Goal: Information Seeking & Learning: Check status

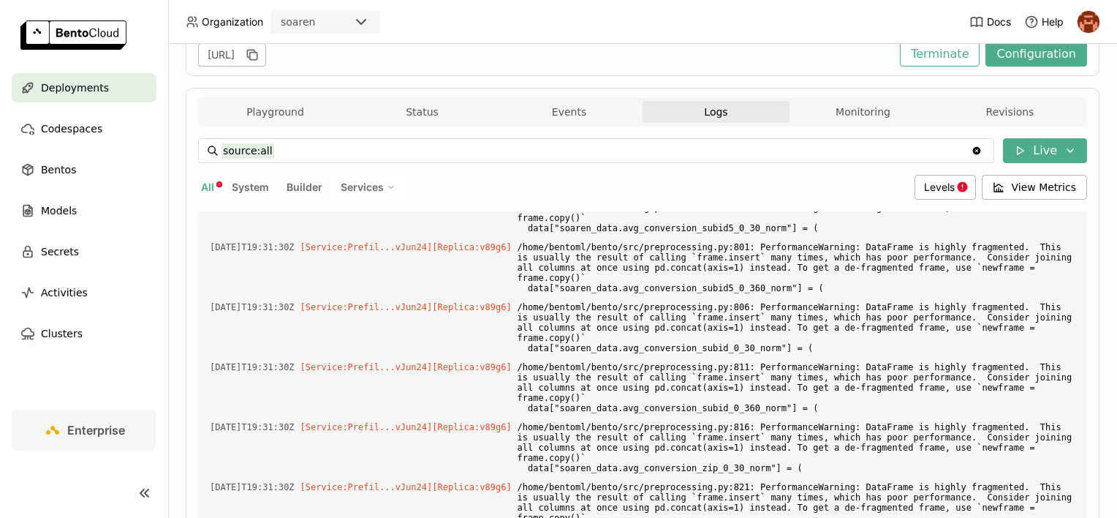
scroll to position [35915, 0]
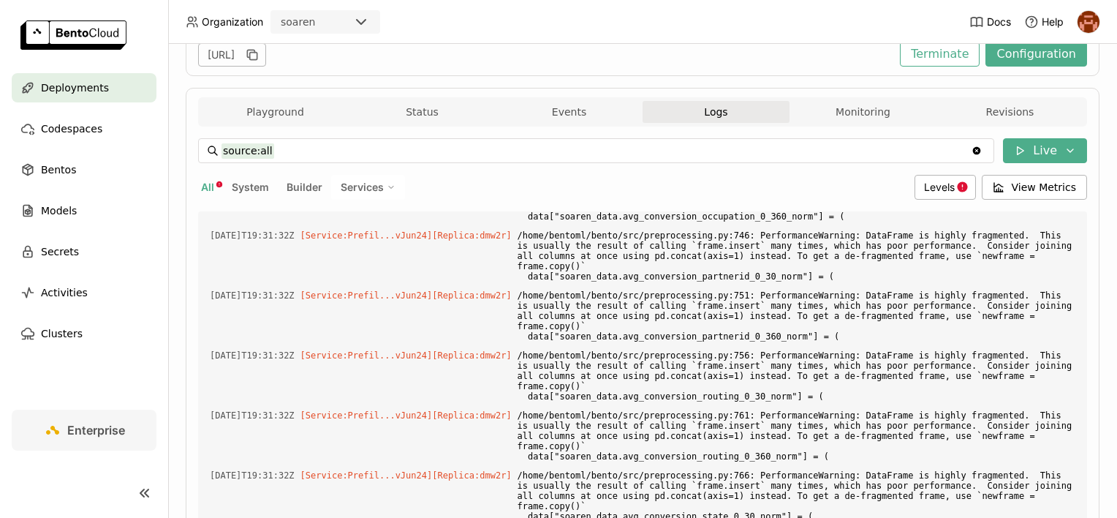
click at [278, 146] on input "source:all" at bounding box center [597, 150] width 750 height 23
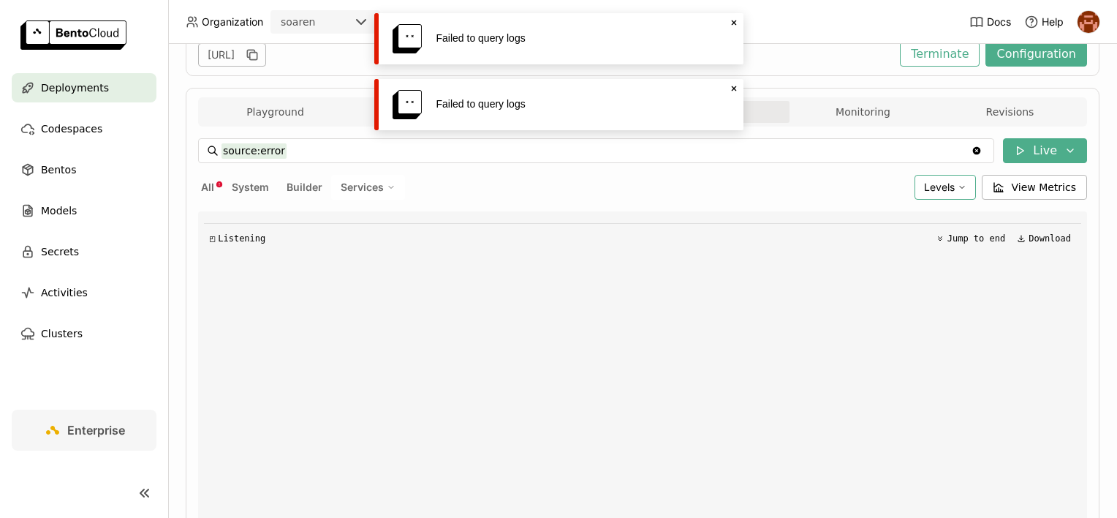
click at [920, 175] on div "Levels" at bounding box center [945, 187] width 61 height 25
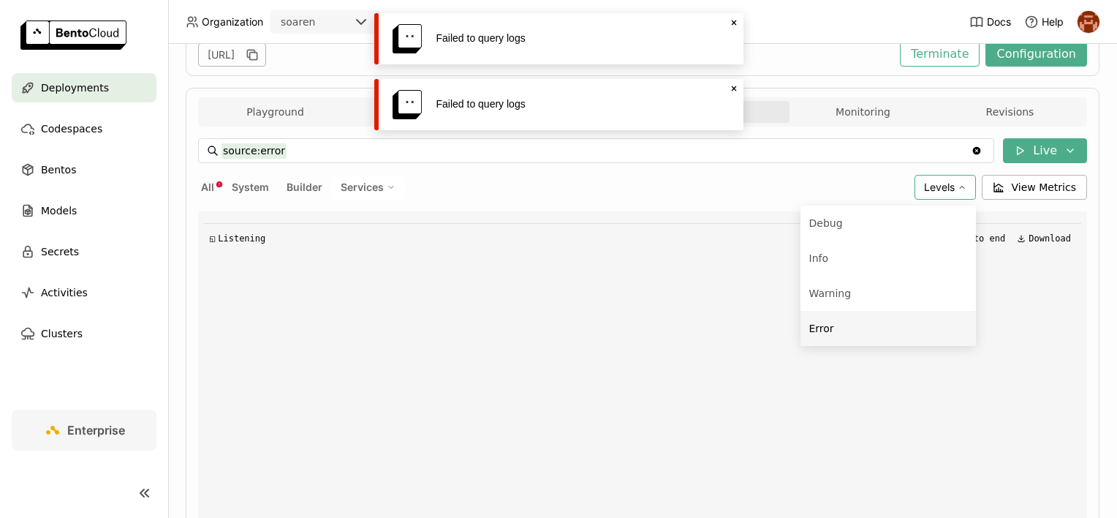
click at [867, 323] on div "Error" at bounding box center [889, 329] width 158 height 18
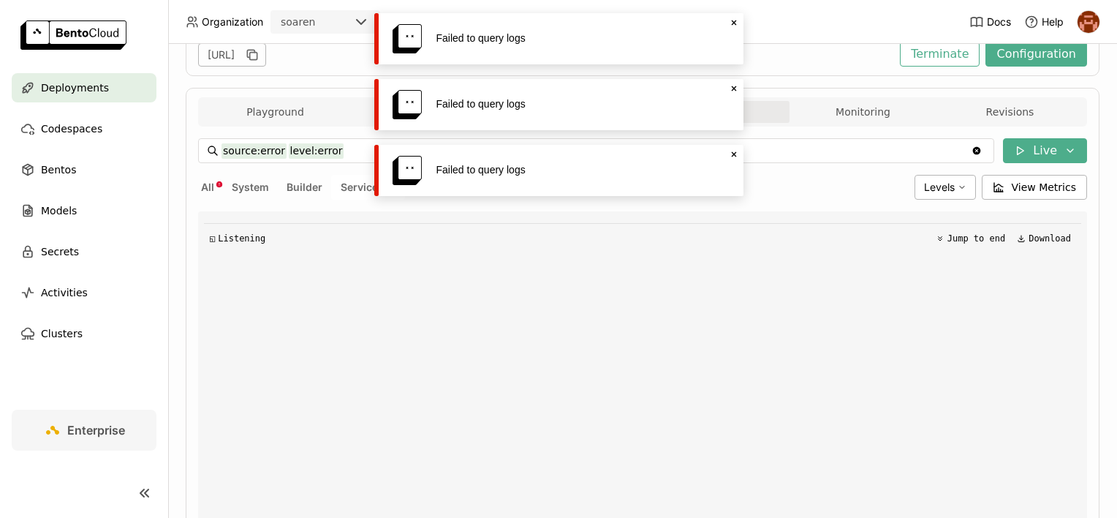
click at [331, 148] on input "source:error level:error" at bounding box center [597, 150] width 750 height 23
drag, startPoint x: 277, startPoint y: 147, endPoint x: 257, endPoint y: 148, distance: 19.8
click at [257, 148] on input "source:error level:error" at bounding box center [597, 150] width 750 height 23
click at [735, 154] on icon "Close" at bounding box center [734, 154] width 12 height 12
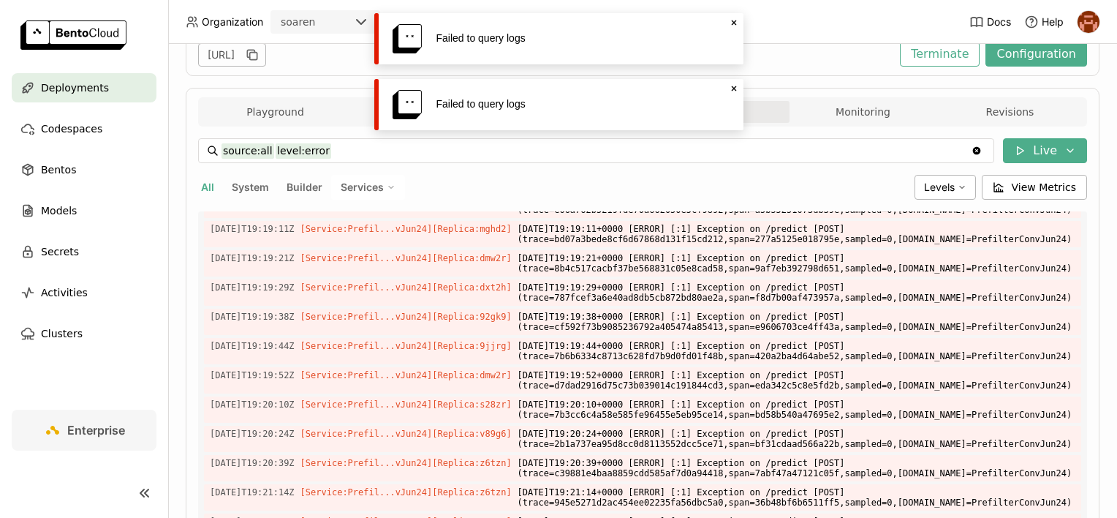
click at [736, 94] on div "Failed to query logs Close" at bounding box center [558, 104] width 369 height 51
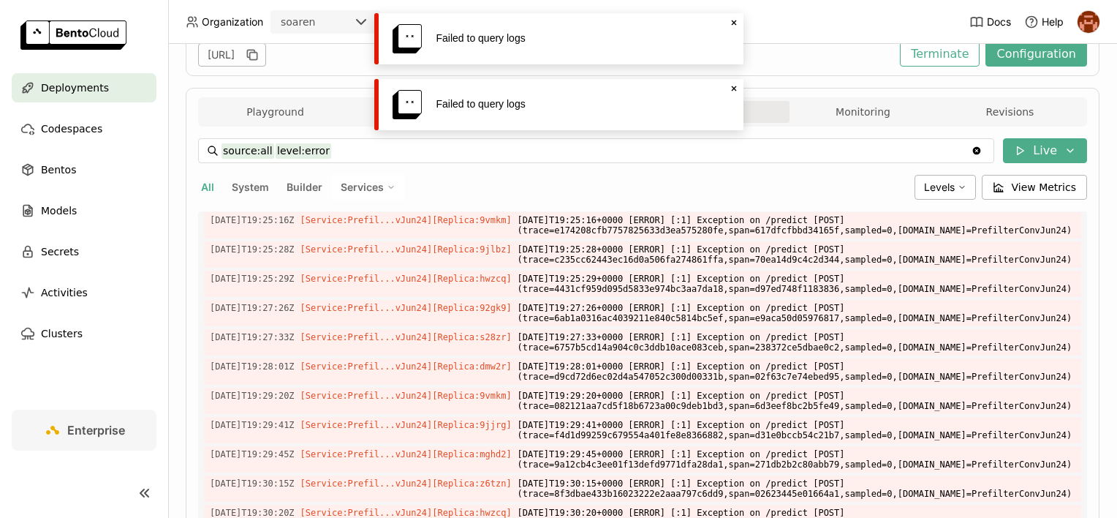
click at [736, 91] on icon at bounding box center [733, 88] width 5 height 5
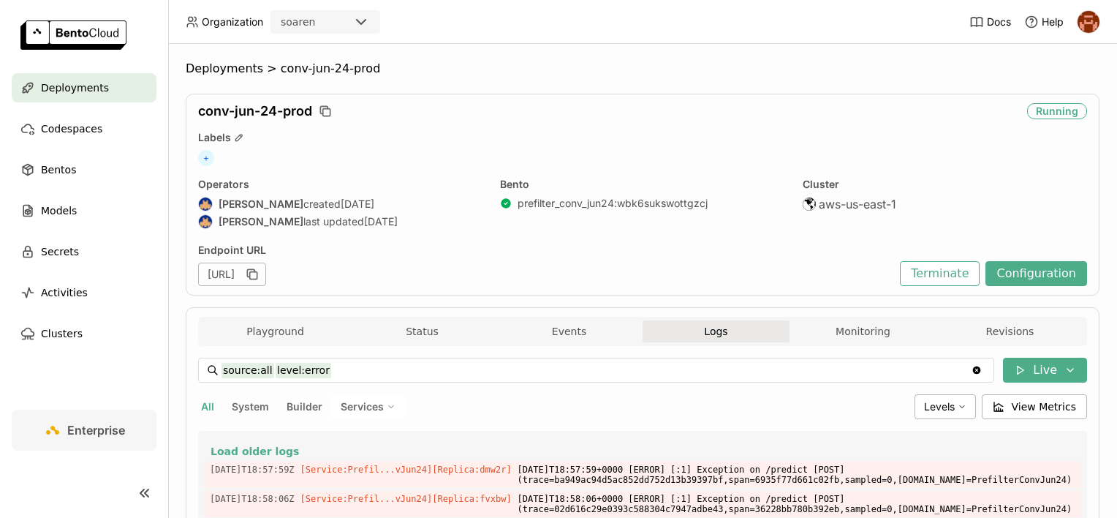
scroll to position [73, 0]
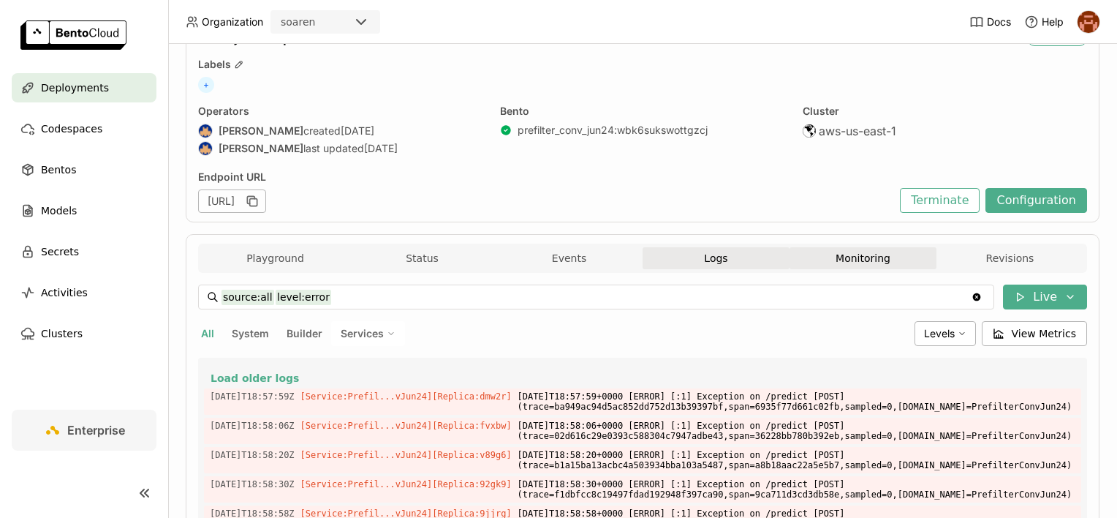
click at [819, 255] on button "Monitoring" at bounding box center [863, 258] width 147 height 22
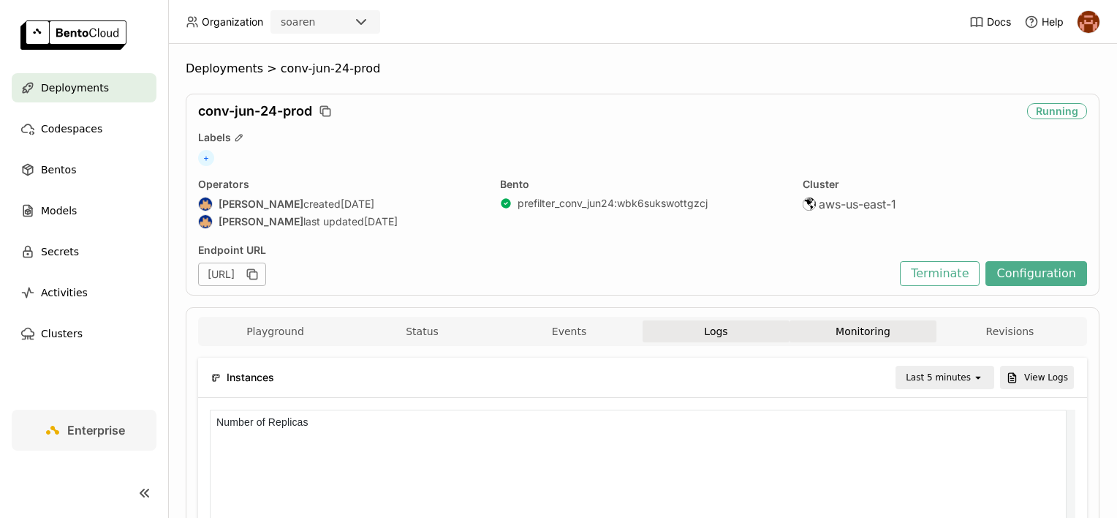
click at [737, 328] on button "Logs" at bounding box center [716, 331] width 147 height 22
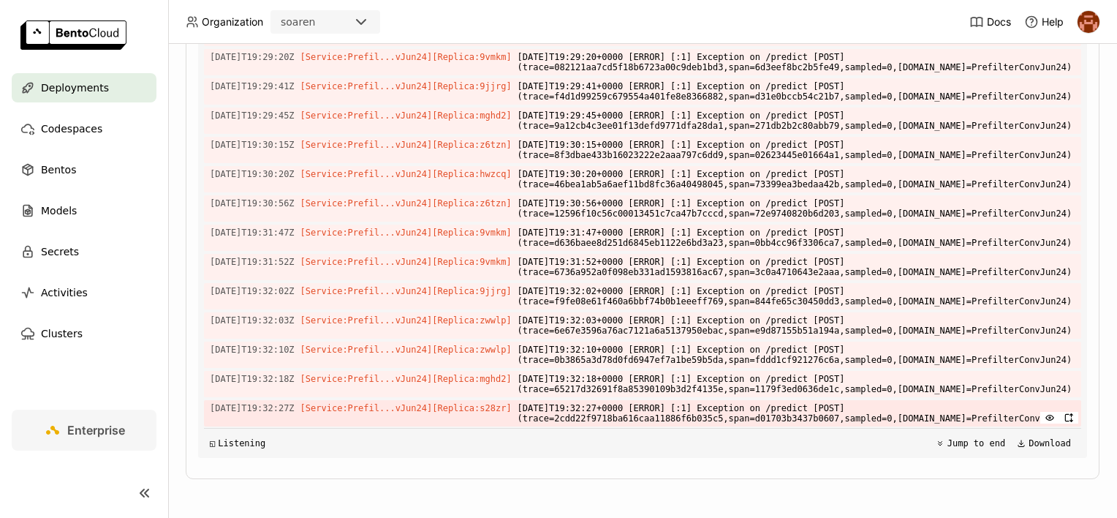
drag, startPoint x: 1012, startPoint y: 418, endPoint x: 509, endPoint y: 407, distance: 503.3
click at [509, 407] on div "2025-09-04T19:32:27Z [Service:Prefil...vJun24] [Replica: s28zr ] 2025-09-04T19:…" at bounding box center [643, 413] width 878 height 26
copy span "[DATE]T19:32:27+0000 [ERROR] [:1] Exception on /predict [POST] (trace=2cdd22f97…"
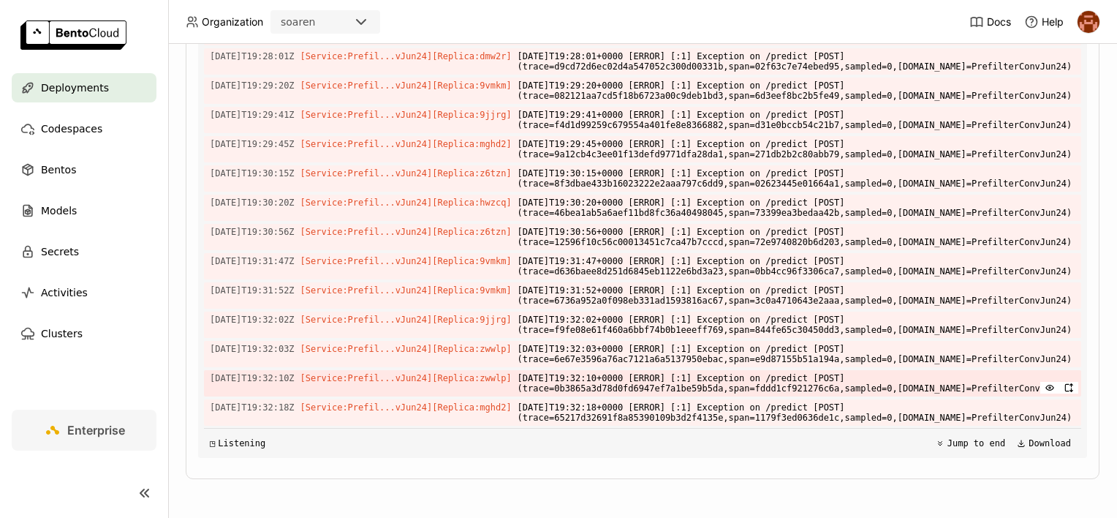
scroll to position [2782, 0]
click at [766, 434] on div "◲ Listening Jump to end Download" at bounding box center [643, 443] width 878 height 30
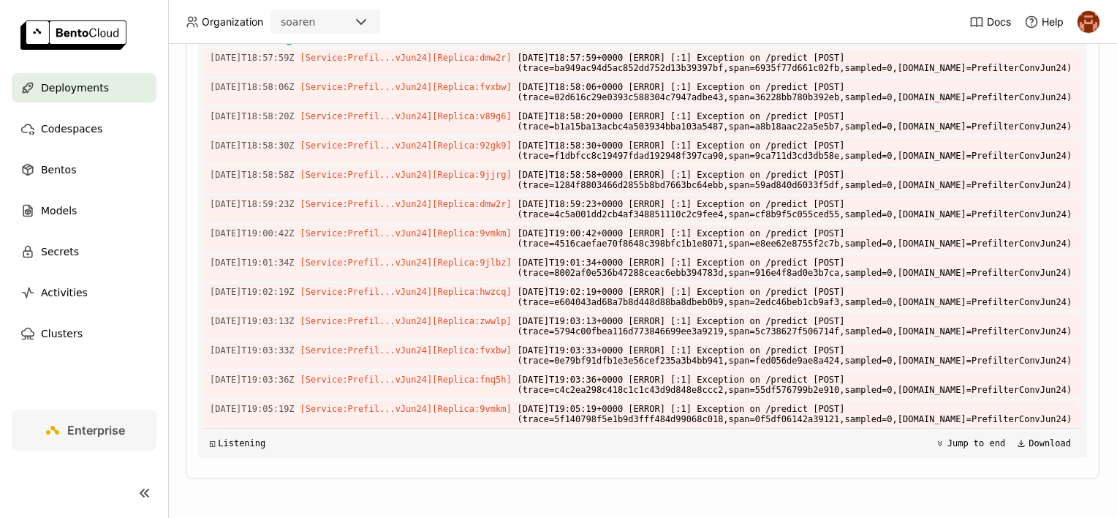
scroll to position [0, 0]
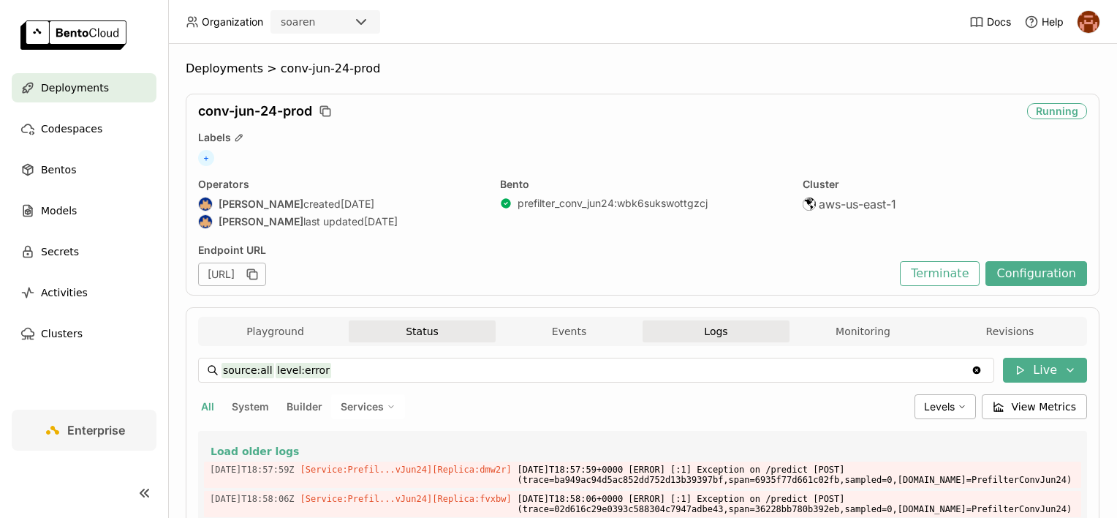
click at [476, 330] on button "Status" at bounding box center [422, 331] width 147 height 22
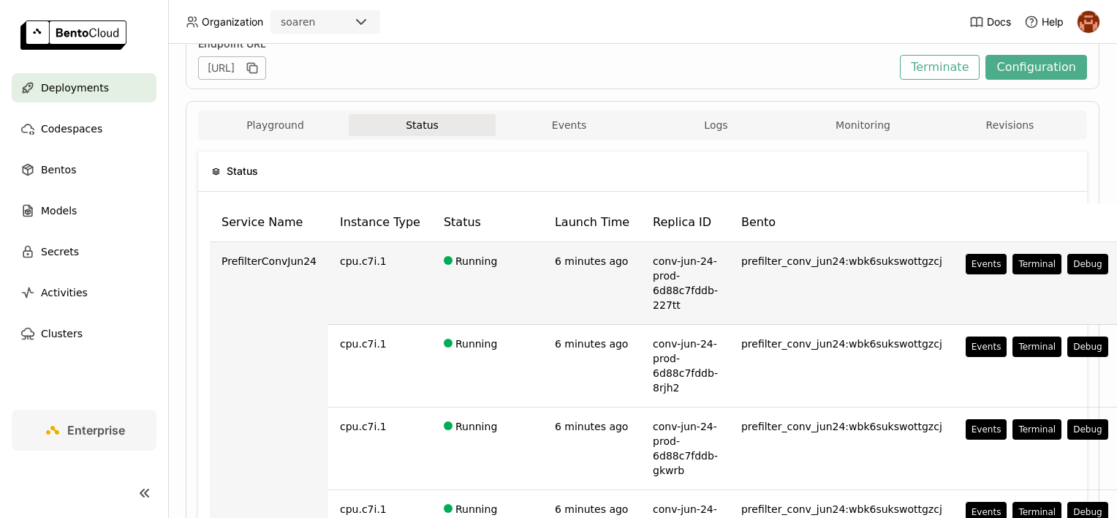
scroll to position [73, 0]
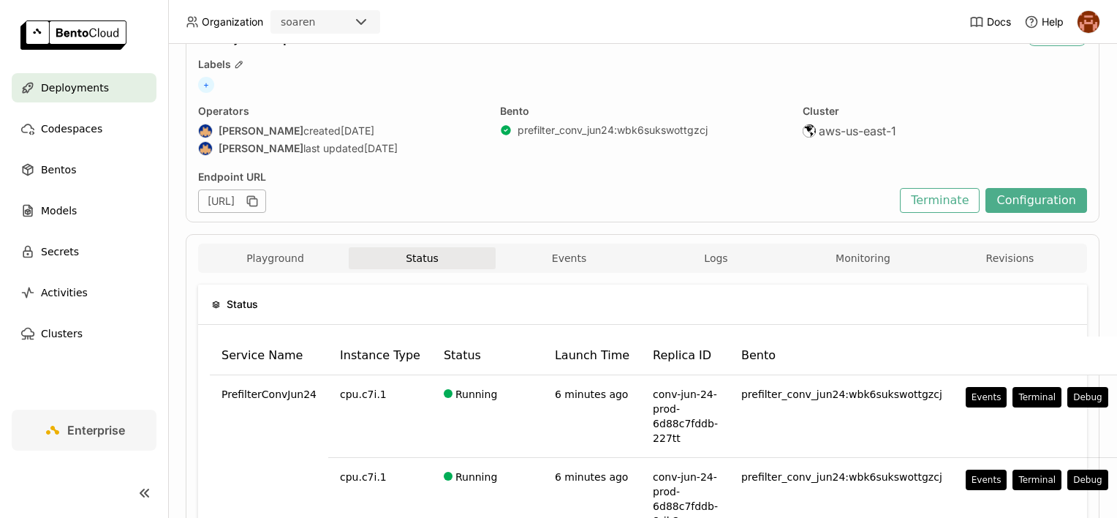
click at [575, 254] on button "Events" at bounding box center [569, 258] width 147 height 22
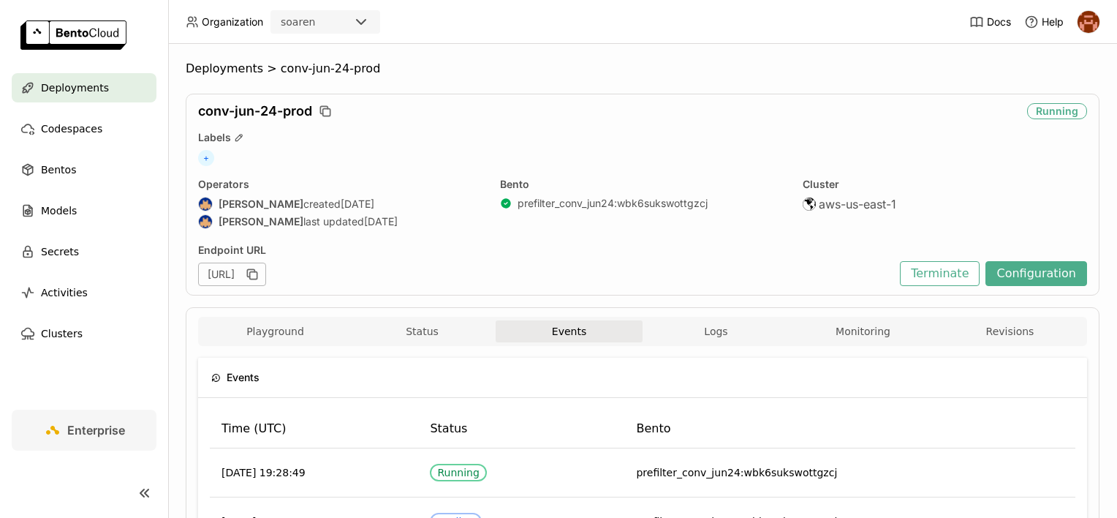
click at [699, 320] on button "Logs" at bounding box center [716, 331] width 147 height 22
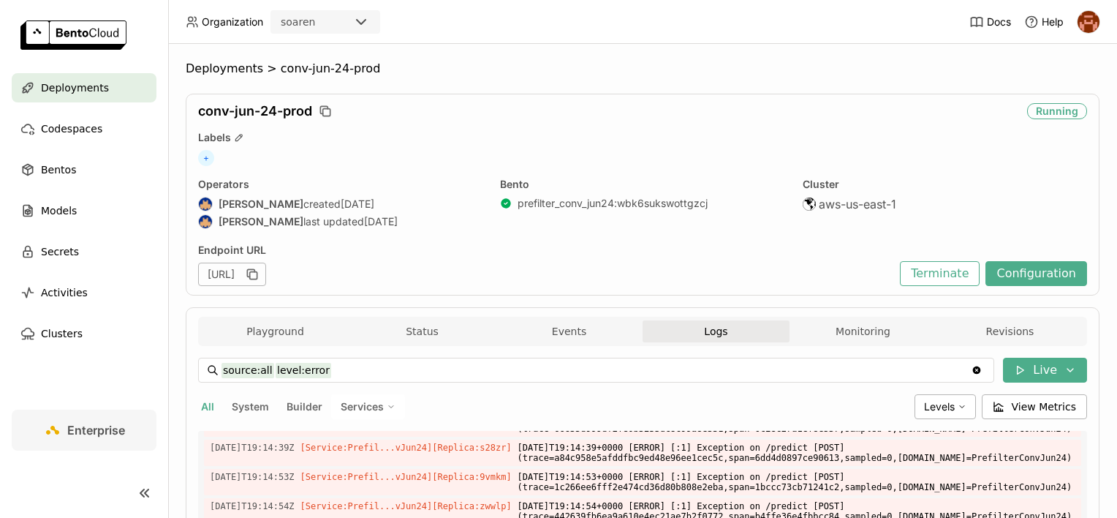
click at [705, 325] on span "Logs" at bounding box center [715, 331] width 23 height 13
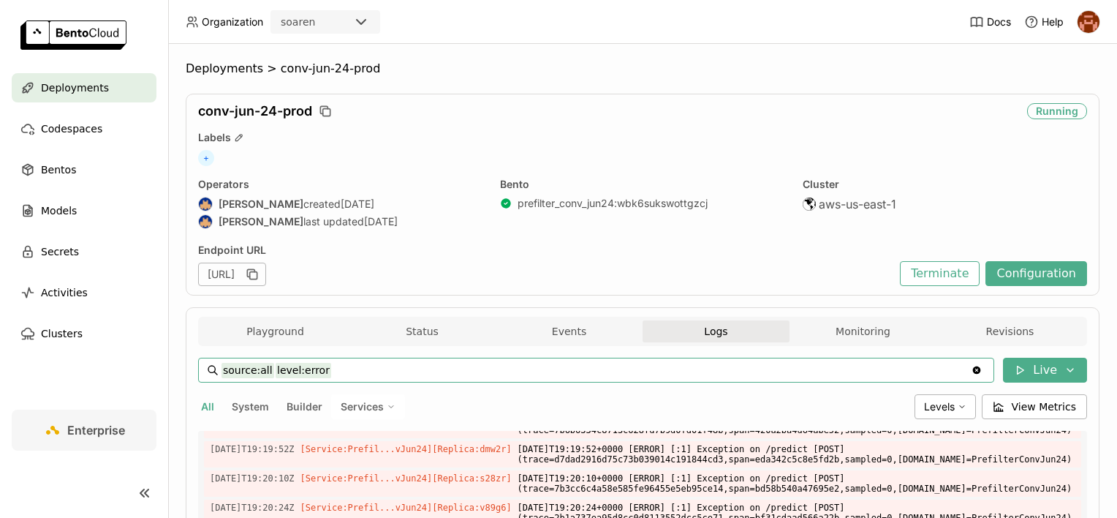
drag, startPoint x: 328, startPoint y: 369, endPoint x: 266, endPoint y: 370, distance: 61.4
click at [266, 370] on input "source:all level:error" at bounding box center [597, 369] width 750 height 23
type input "source:all"
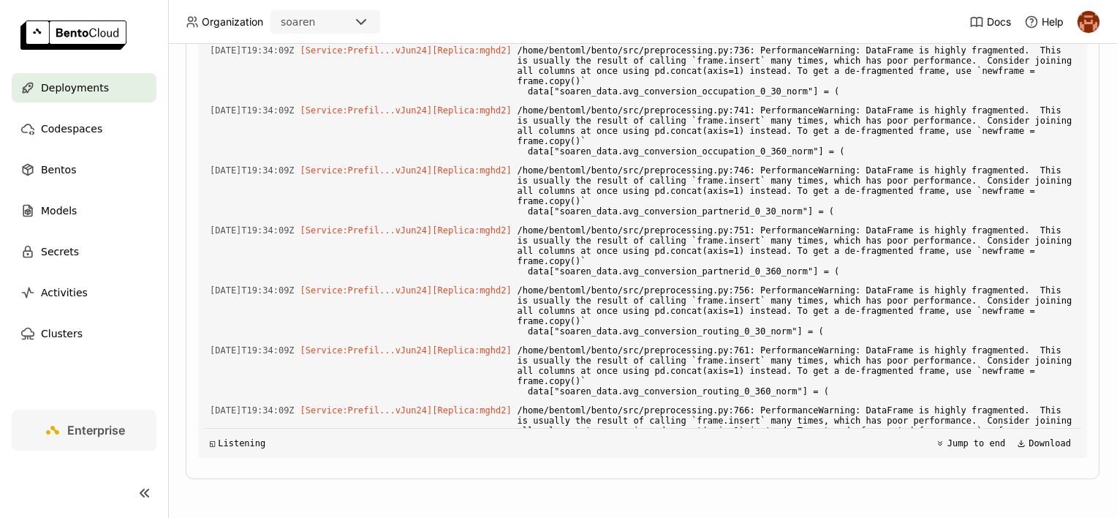
scroll to position [48759, 0]
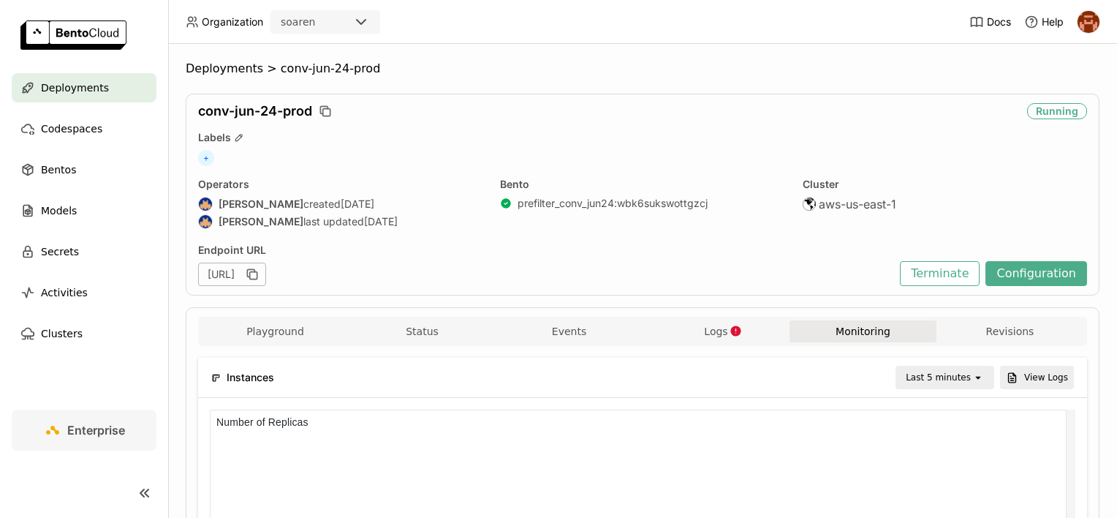
click at [951, 378] on div "Last 5 minutes" at bounding box center [938, 377] width 65 height 15
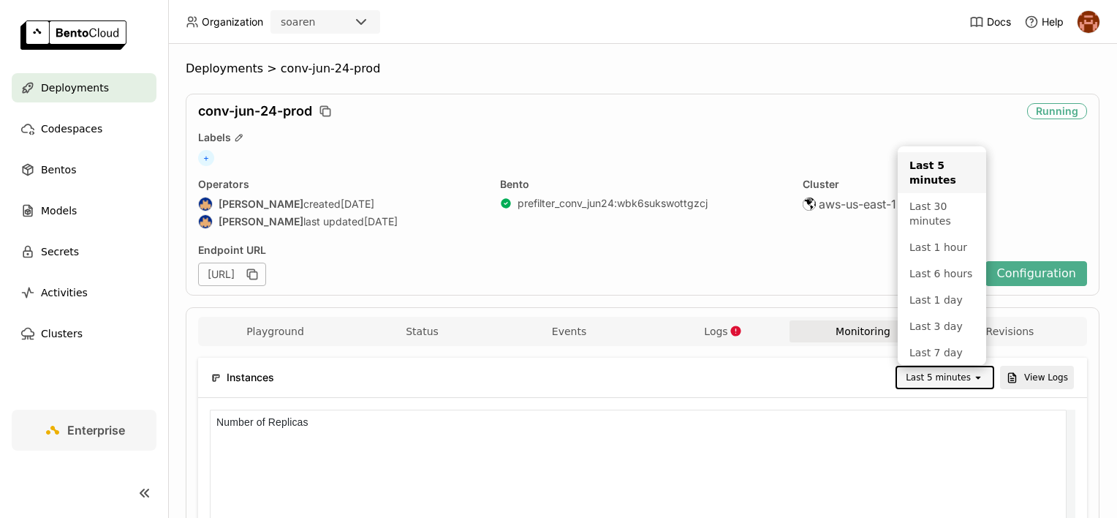
click at [940, 252] on div "Last 1 hour" at bounding box center [942, 247] width 65 height 15
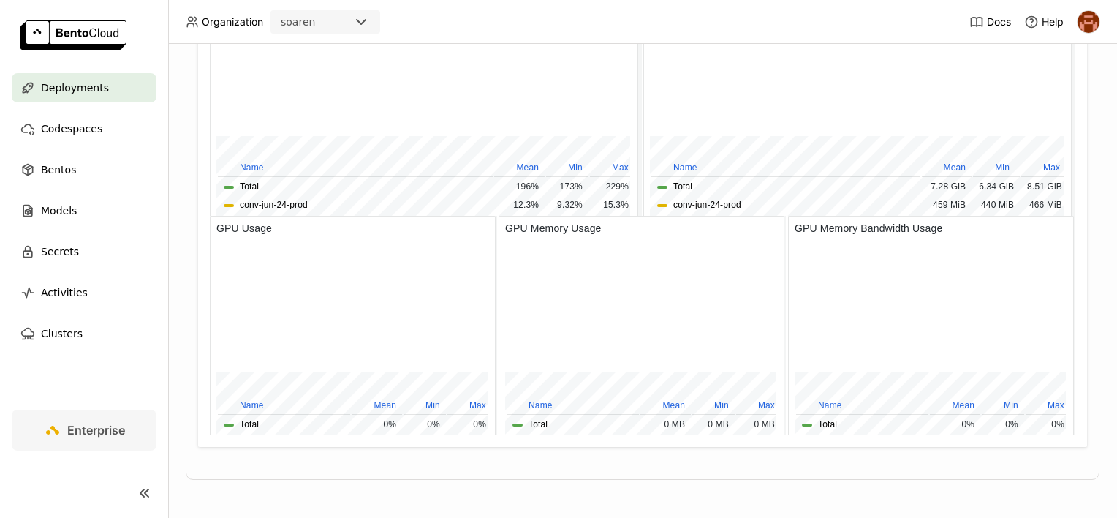
scroll to position [214, 421]
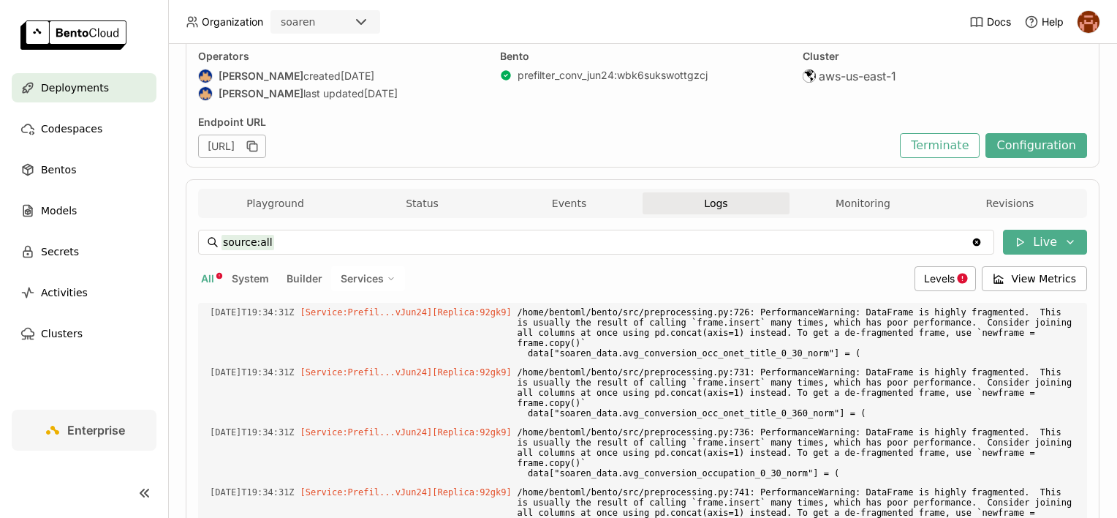
click at [303, 246] on input "source:all" at bounding box center [597, 241] width 750 height 23
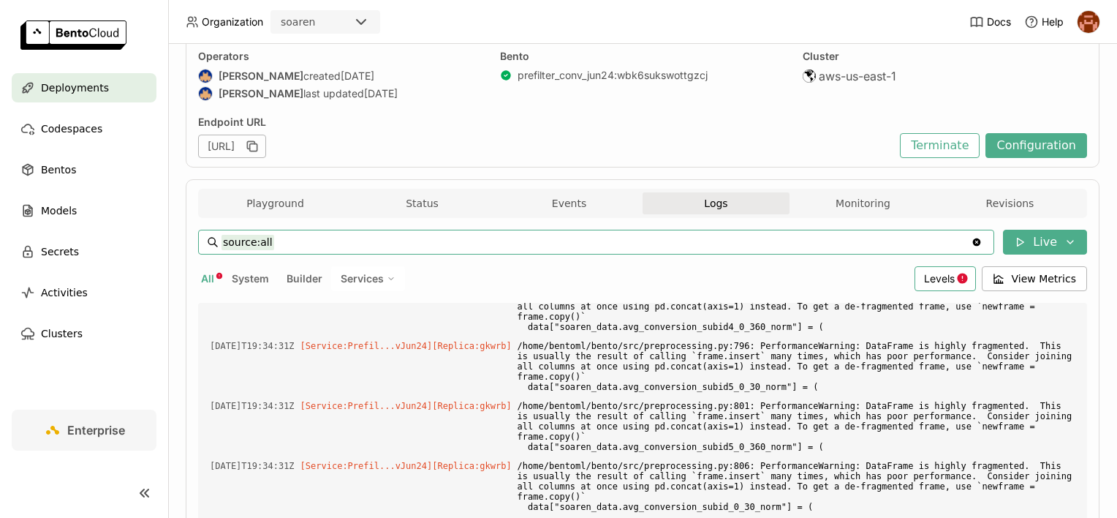
click at [957, 279] on icon at bounding box center [962, 278] width 10 height 10
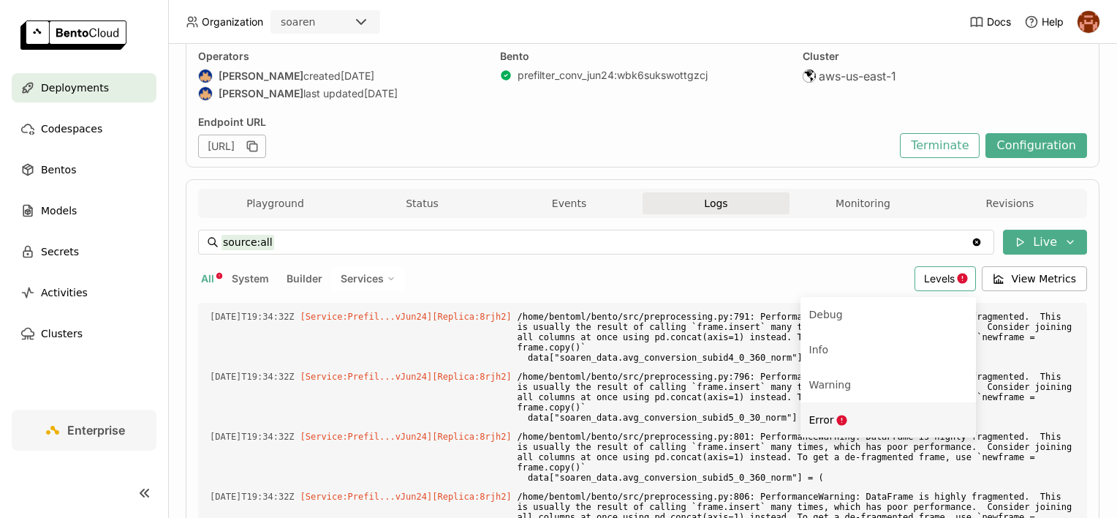
click at [847, 412] on div "Error" at bounding box center [889, 420] width 158 height 18
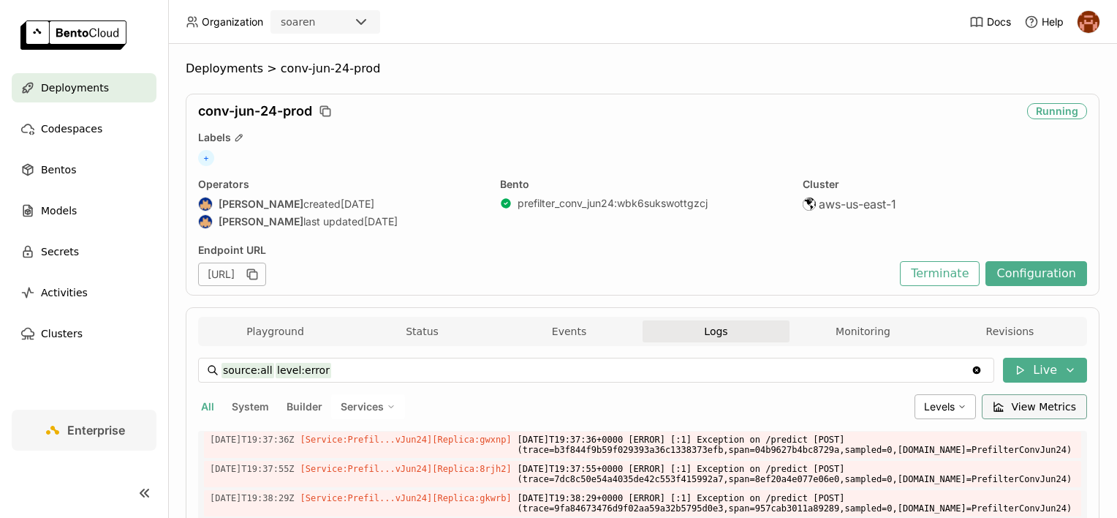
click at [1043, 396] on button "View Metrics" at bounding box center [1035, 406] width 106 height 25
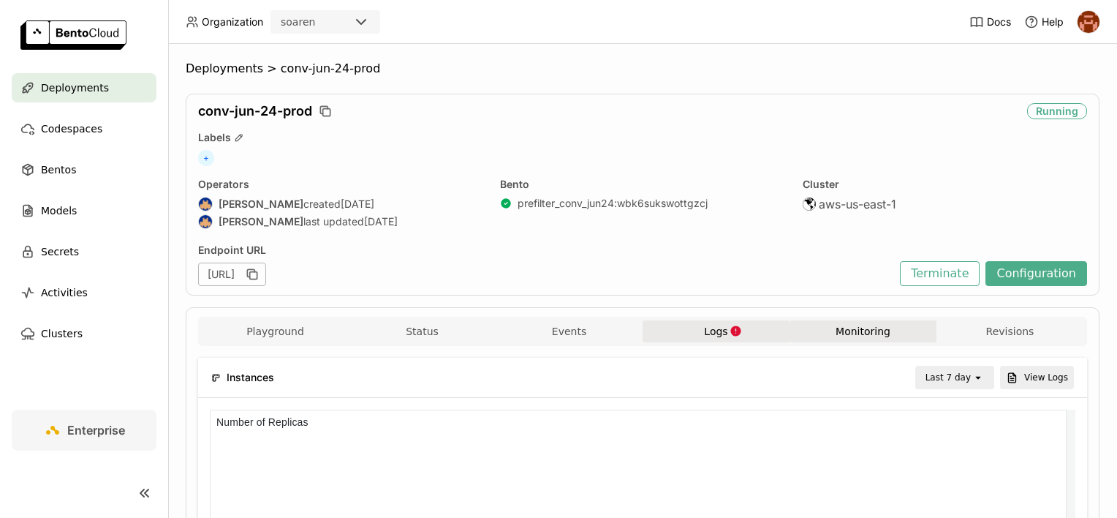
click at [676, 320] on button "Logs" at bounding box center [716, 331] width 147 height 22
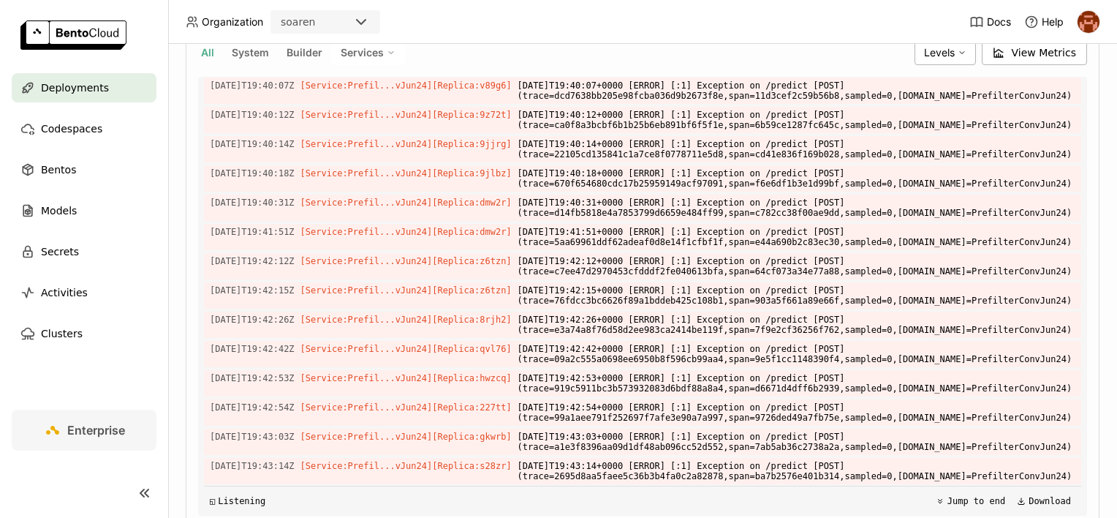
scroll to position [412, 0]
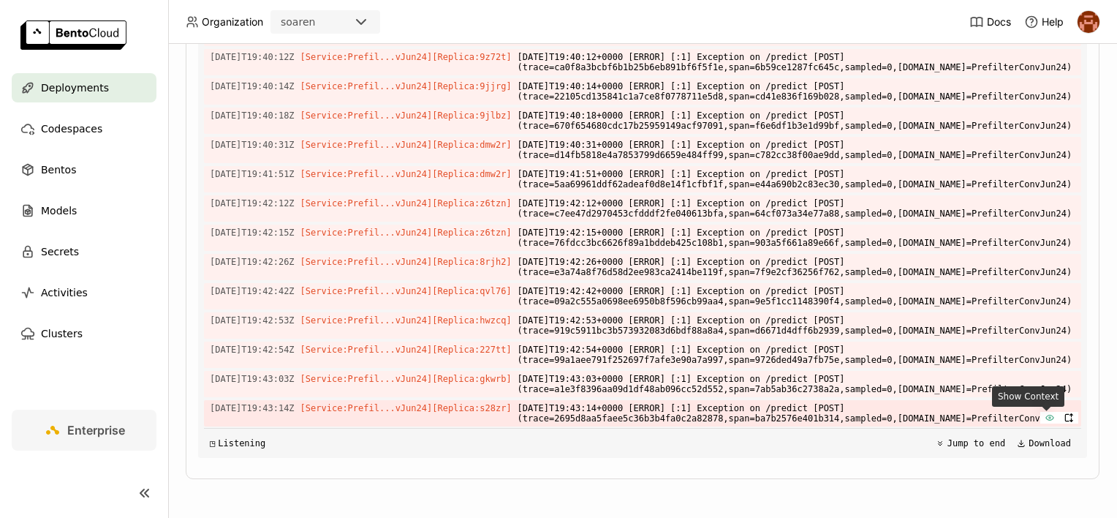
click at [1045, 418] on icon "button" at bounding box center [1050, 417] width 10 height 10
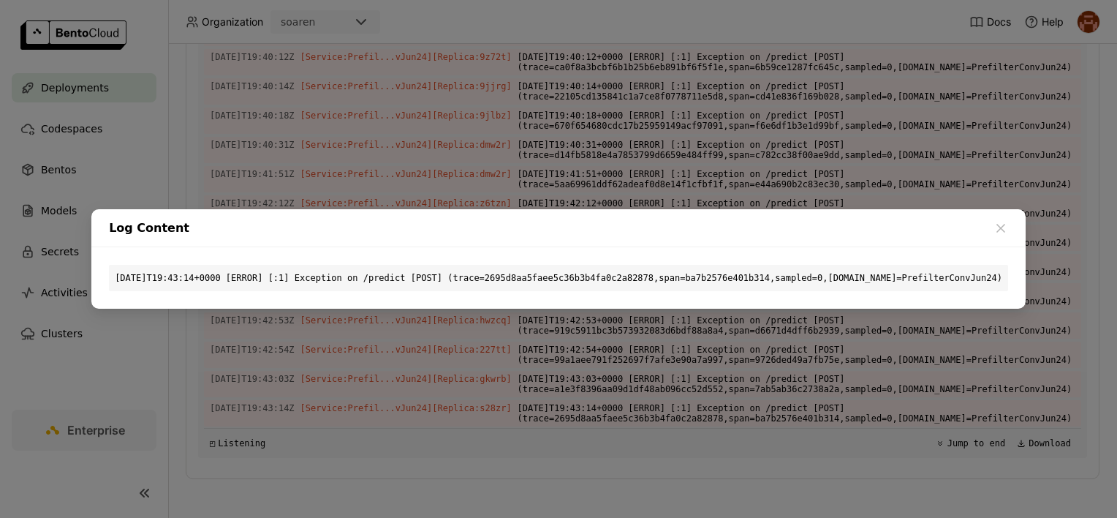
click at [994, 235] on div "dialog" at bounding box center [1001, 230] width 15 height 18
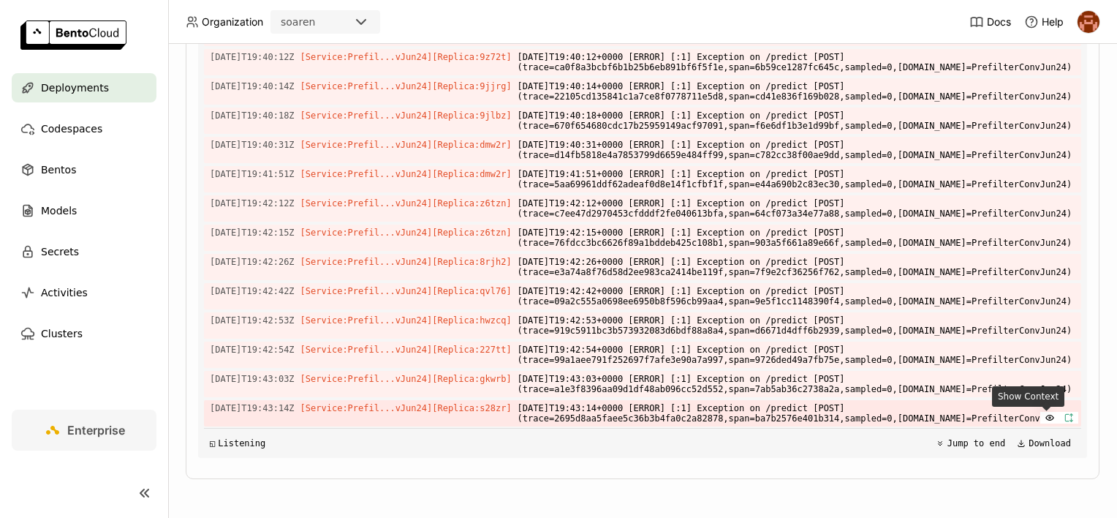
click at [1066, 415] on icon "button" at bounding box center [1068, 417] width 4 height 7
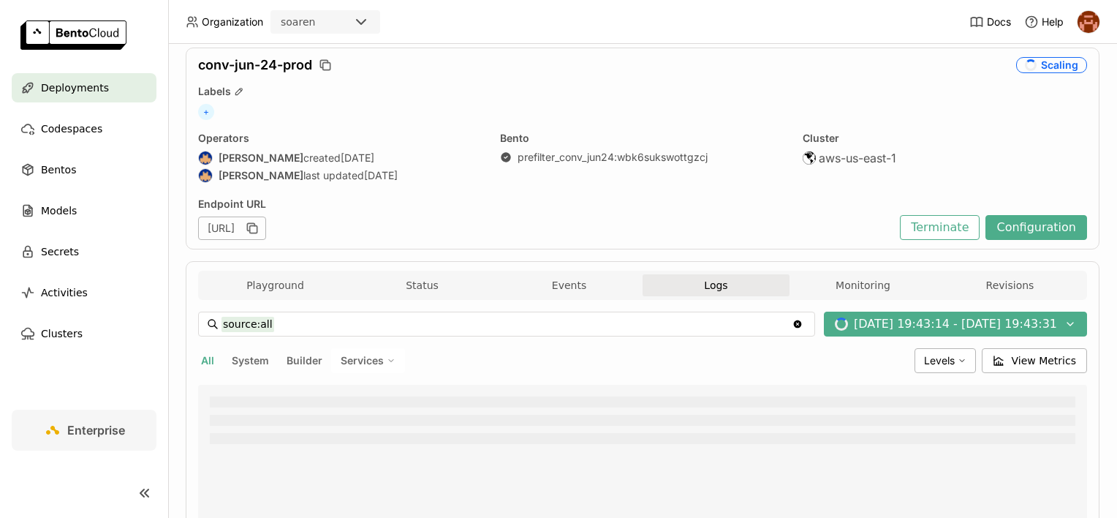
scroll to position [192, 0]
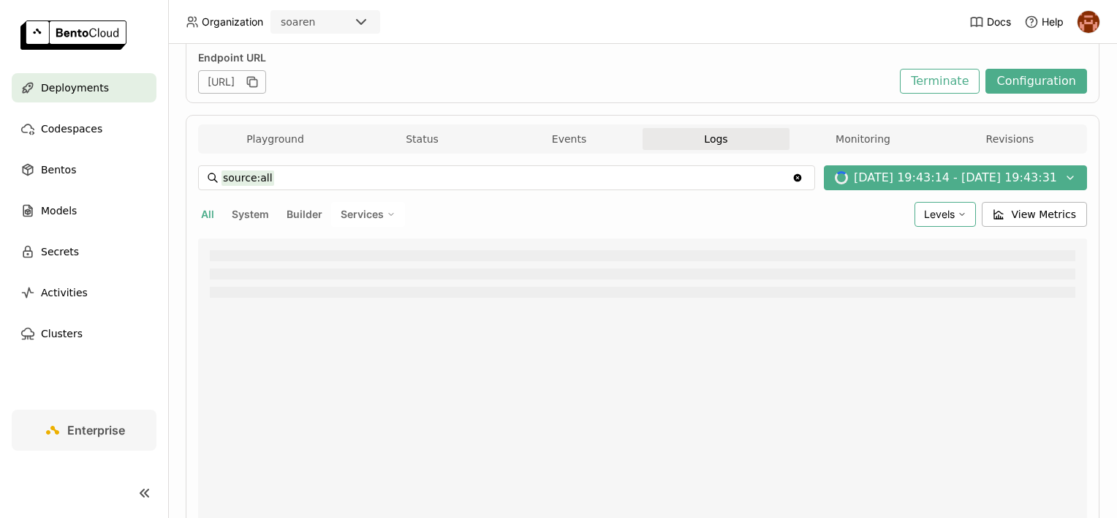
click at [948, 218] on span "Levels" at bounding box center [939, 214] width 31 height 12
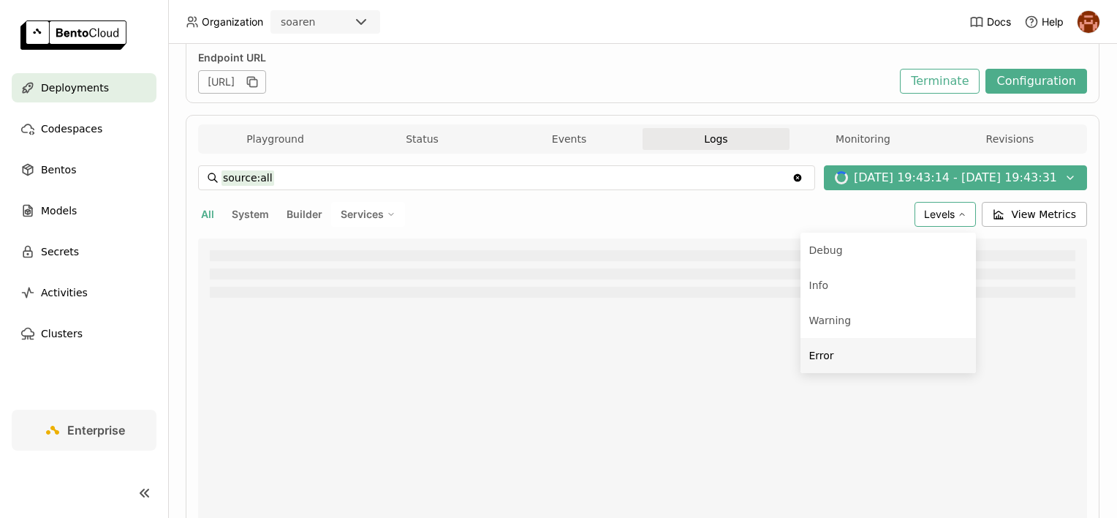
click at [842, 349] on div "Error" at bounding box center [889, 356] width 158 height 18
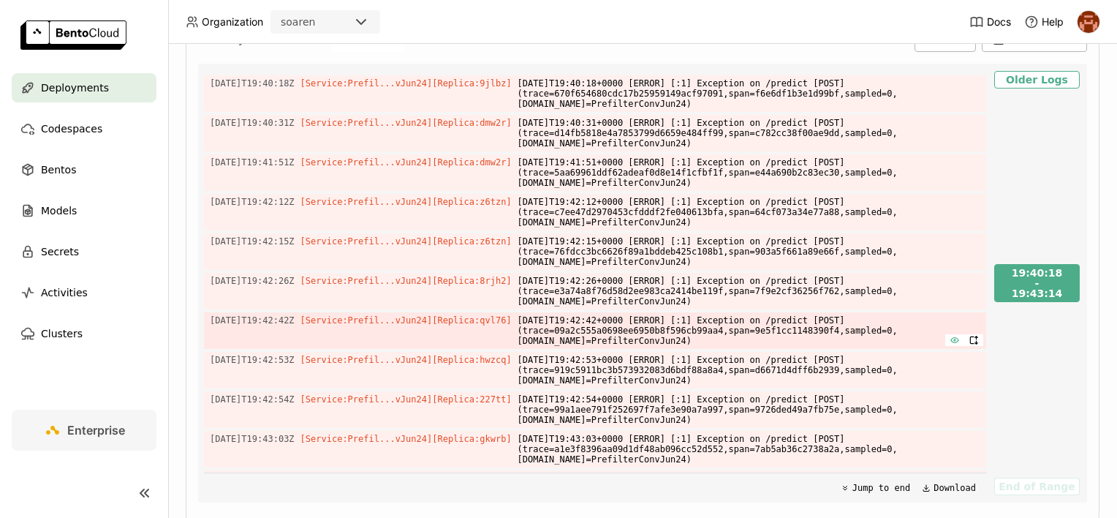
scroll to position [412, 0]
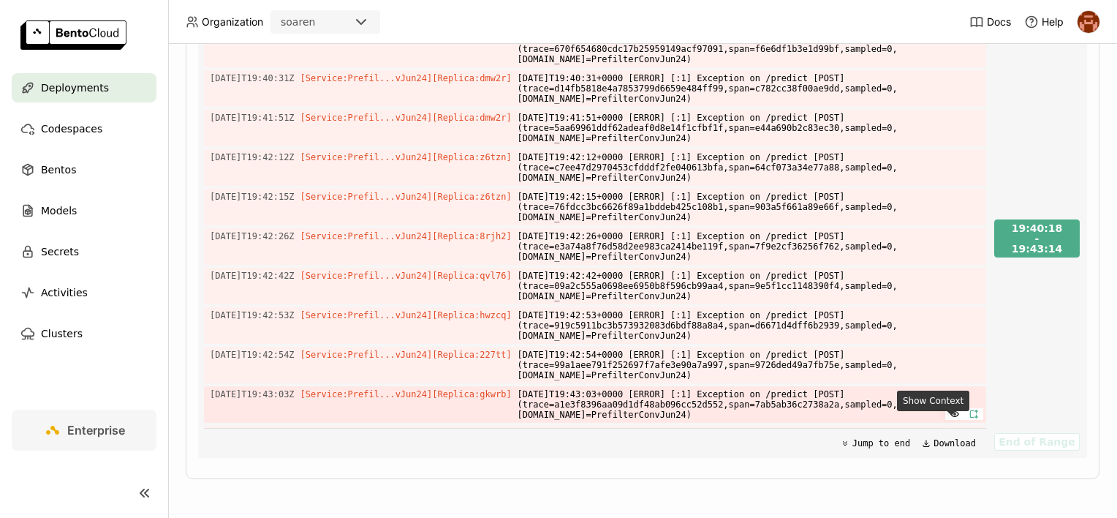
click at [969, 419] on icon "button" at bounding box center [974, 414] width 10 height 10
type input "source:all"
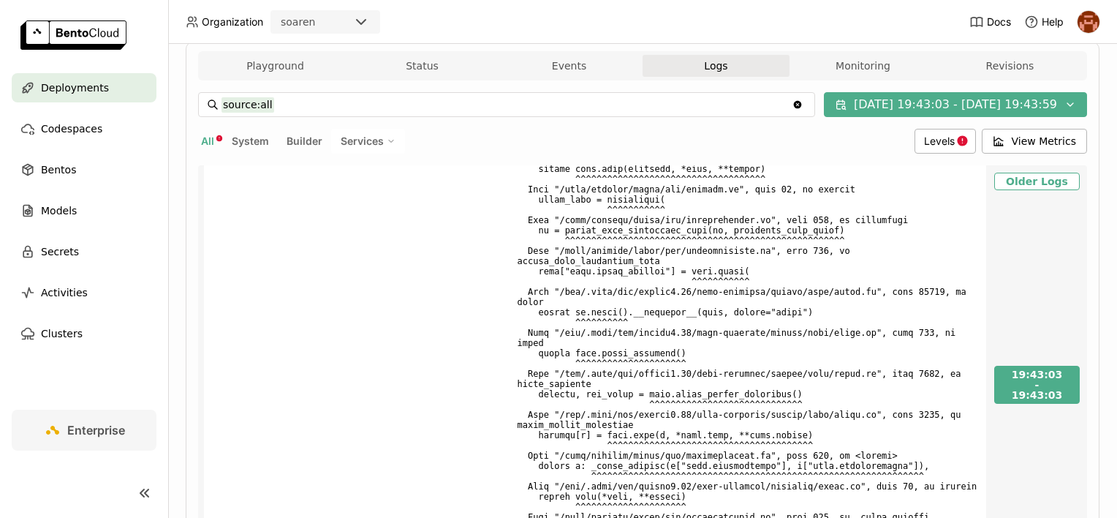
scroll to position [644, 0]
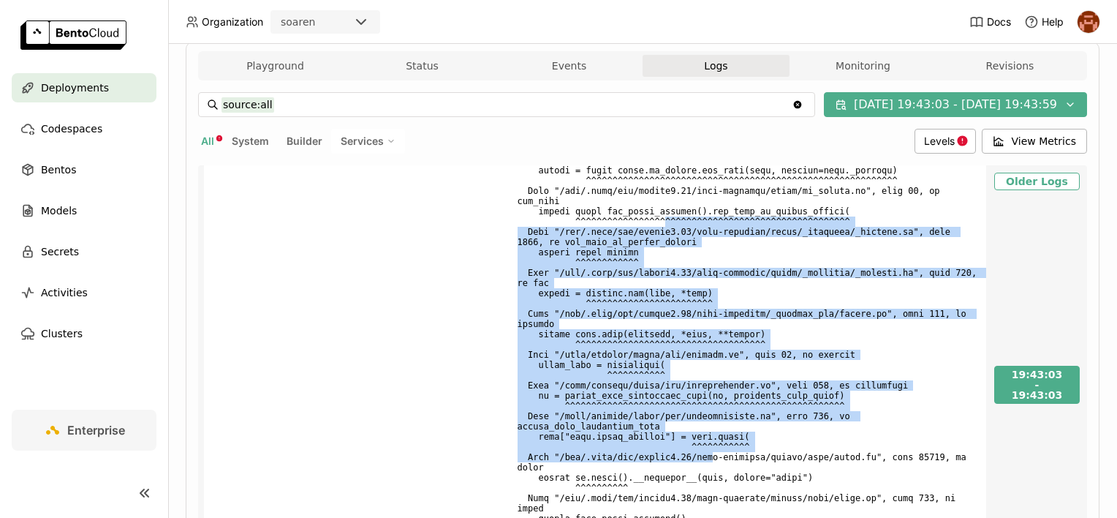
drag, startPoint x: 646, startPoint y: 221, endPoint x: 690, endPoint y: 459, distance: 241.7
click at [690, 459] on span at bounding box center [749, 391] width 463 height 682
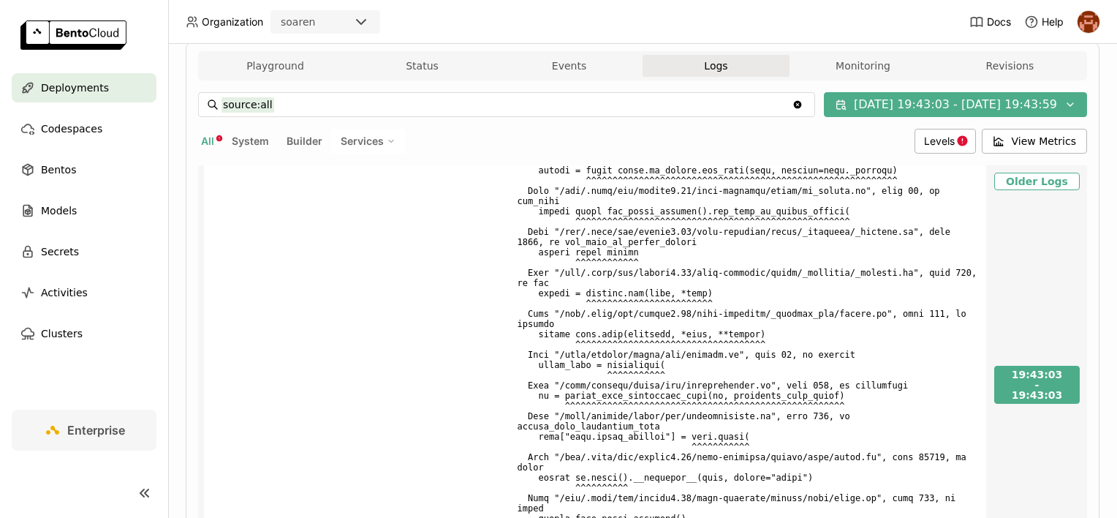
drag, startPoint x: 690, startPoint y: 459, endPoint x: 720, endPoint y: 496, distance: 47.9
click at [720, 496] on span at bounding box center [749, 391] width 463 height 682
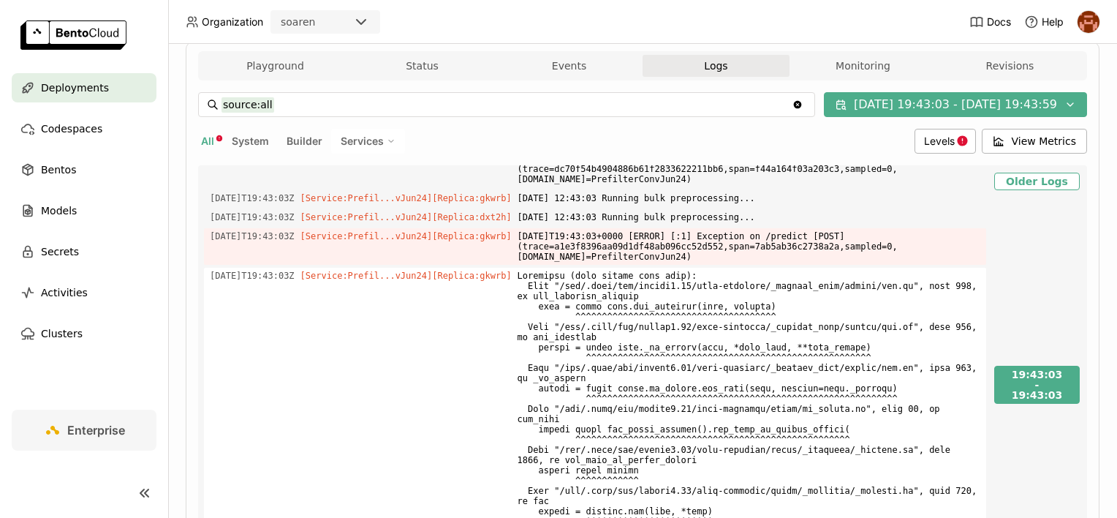
scroll to position [351, 0]
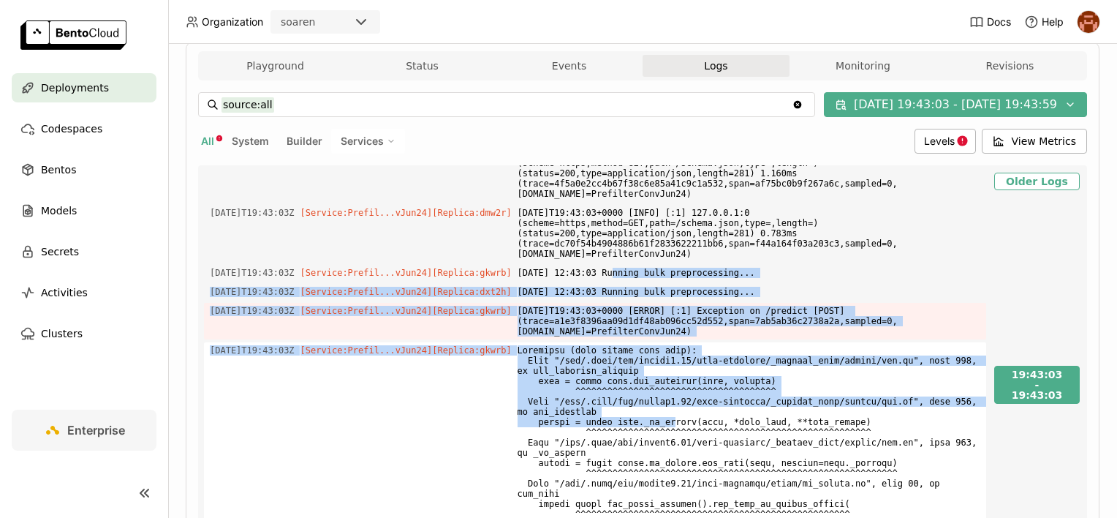
drag, startPoint x: 598, startPoint y: 287, endPoint x: 652, endPoint y: 441, distance: 163.5
click at [652, 441] on div "[DATE]T19:43:03Z [Service:Prefil...vJun24] [Replica: z6tzn ] /home/bentoml/bent…" at bounding box center [595, 384] width 782 height 439
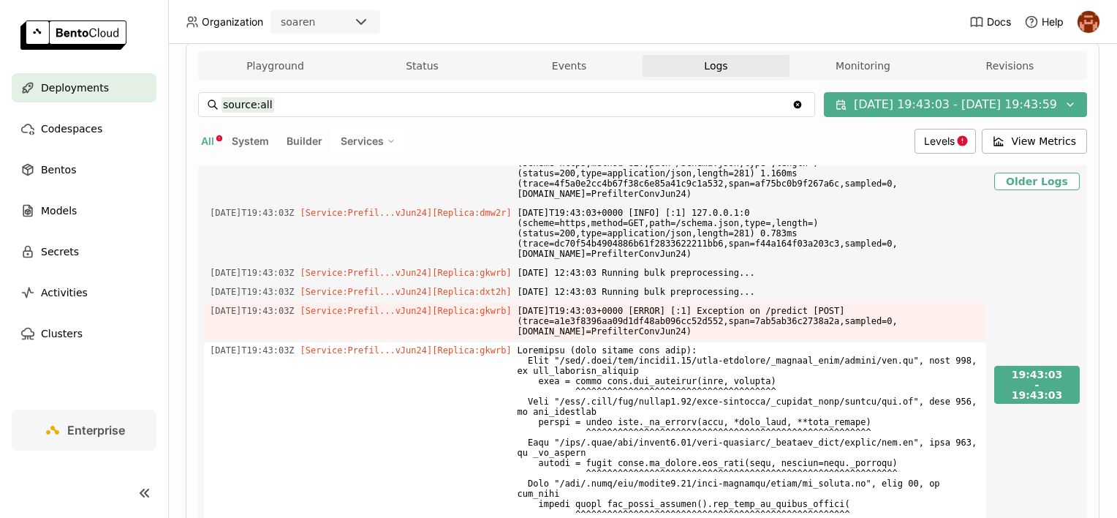
drag, startPoint x: 652, startPoint y: 441, endPoint x: 617, endPoint y: 468, distance: 44.3
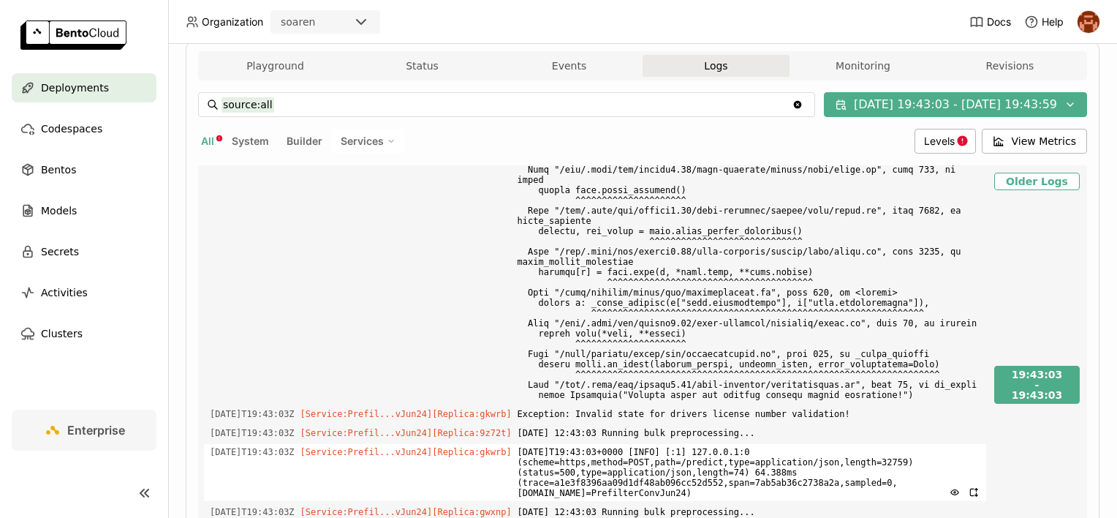
scroll to position [936, 0]
